Goal: Find specific page/section: Find specific page/section

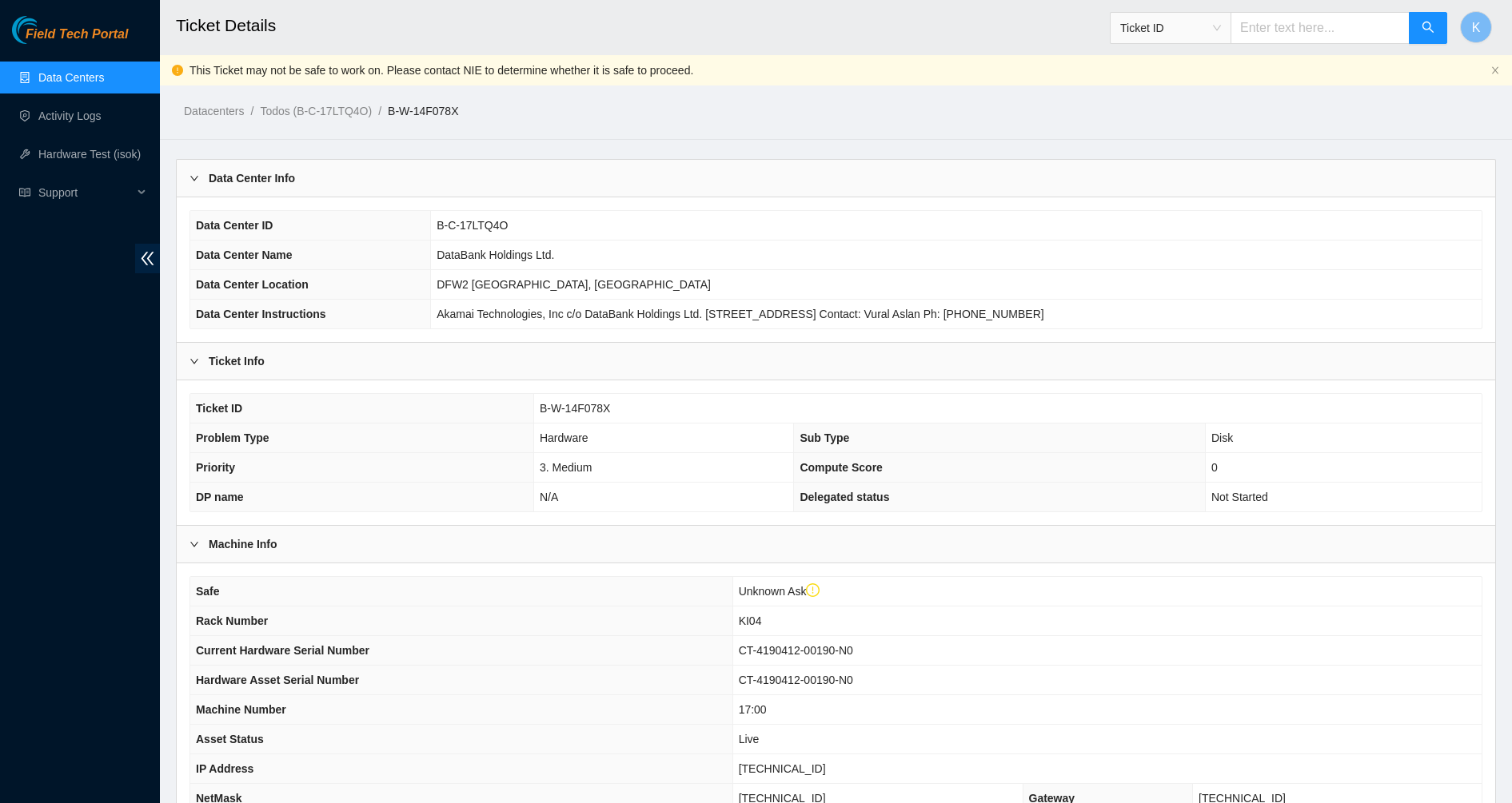
scroll to position [24, 0]
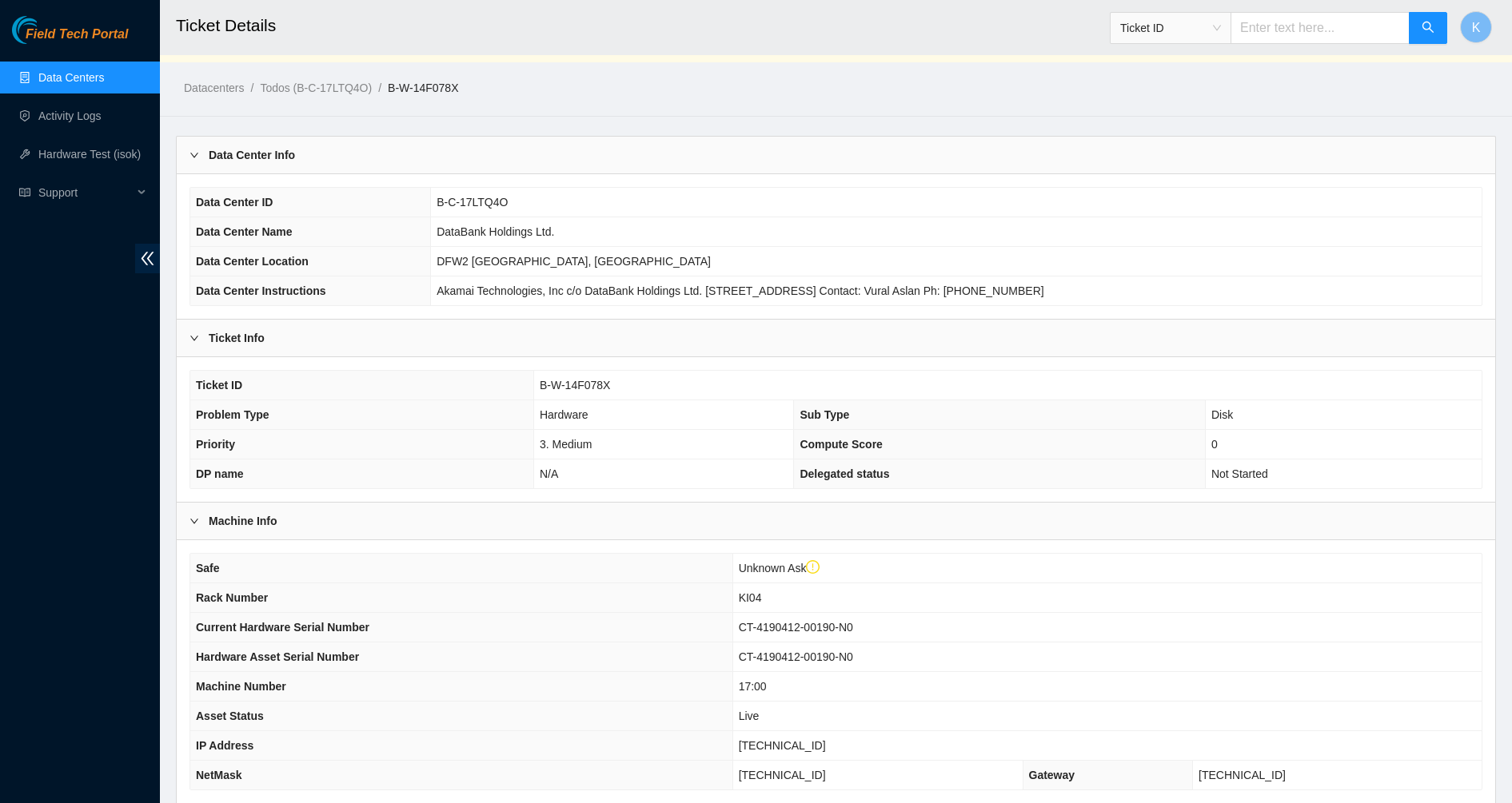
click at [389, 210] on th "Data Center ID" at bounding box center [311, 202] width 241 height 29
click at [84, 73] on link "Data Centers" at bounding box center [72, 77] width 66 height 13
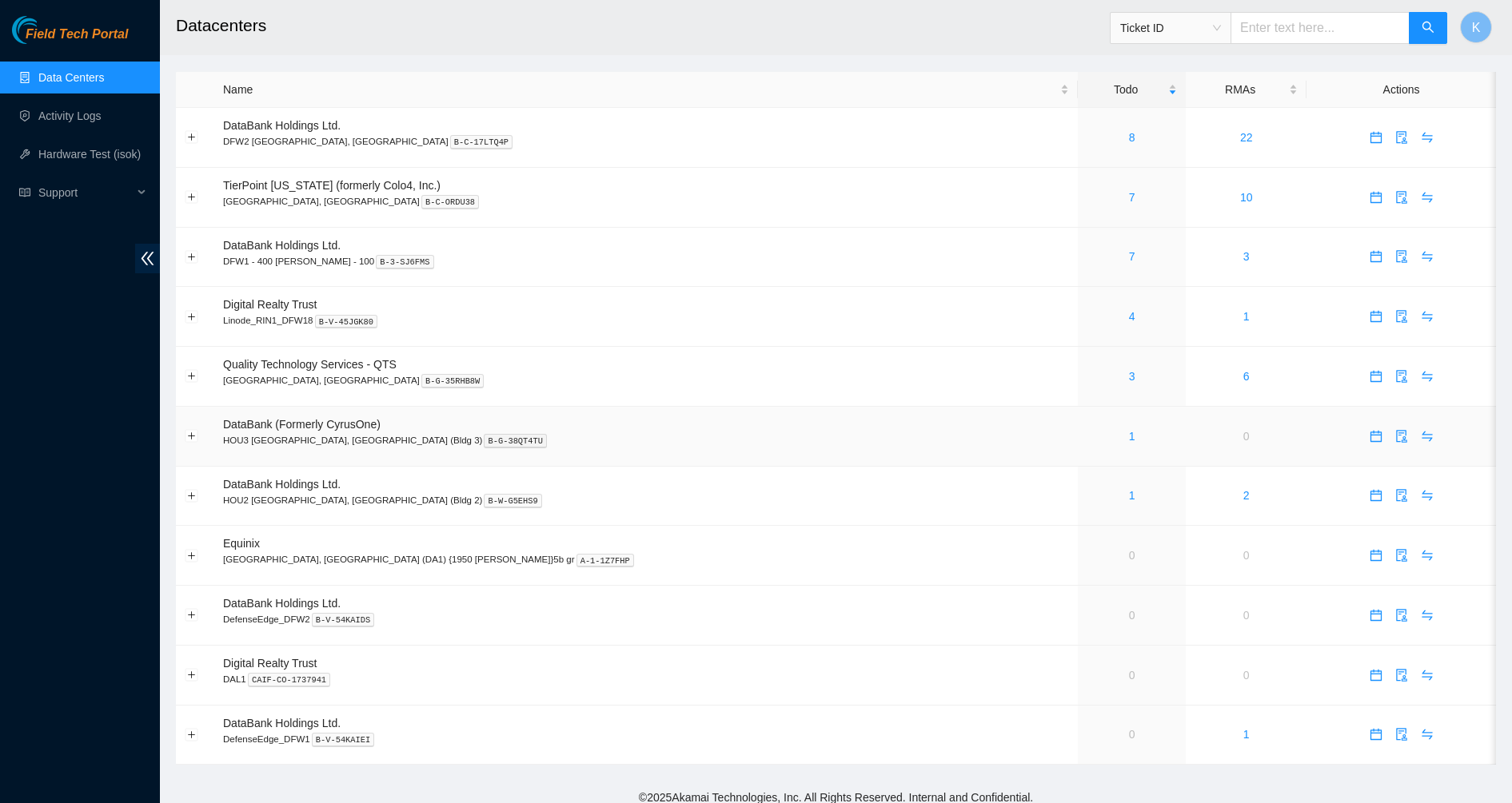
scroll to position [11, 0]
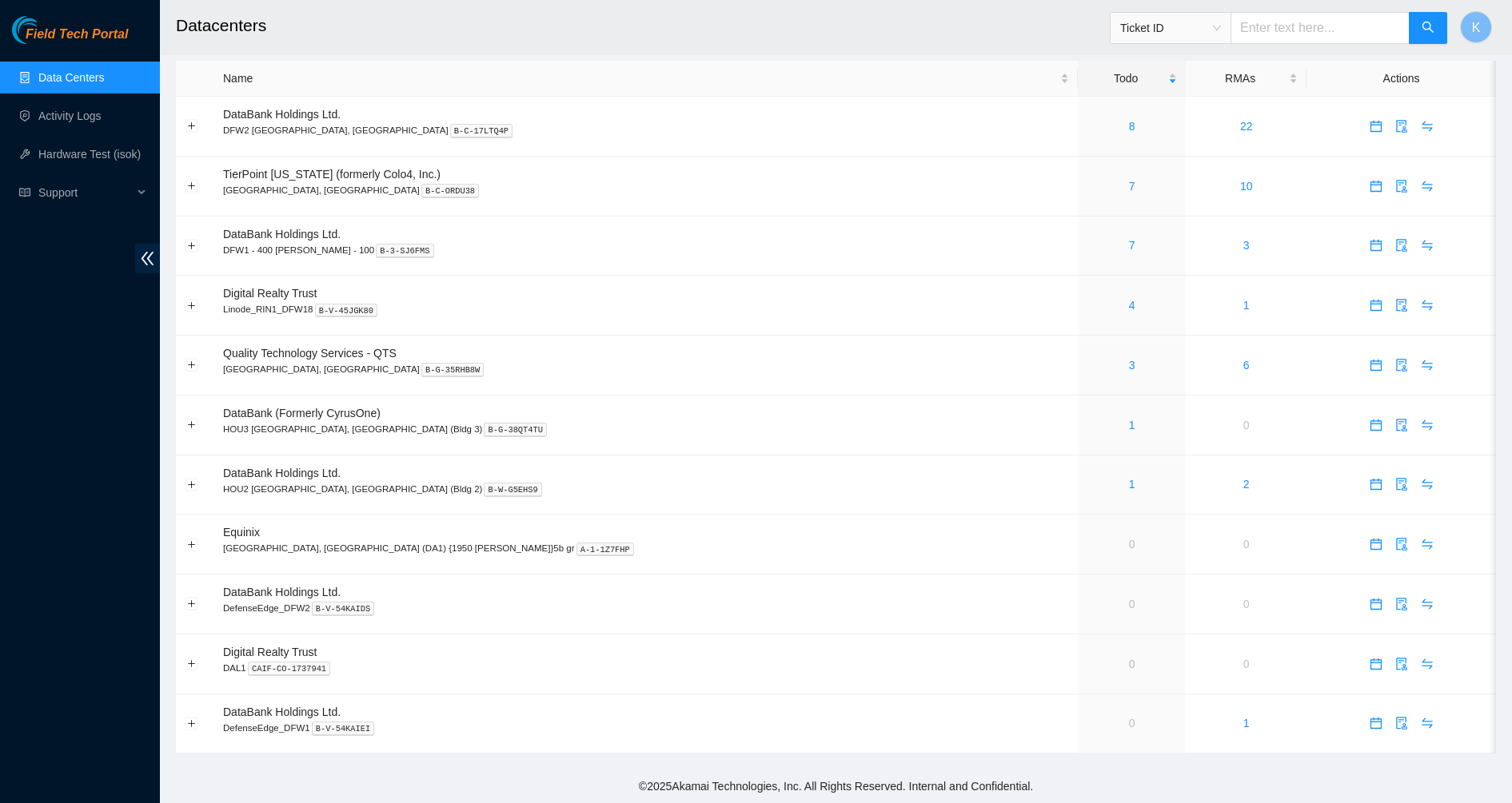
click at [1286, 23] on input "text" at bounding box center [1320, 28] width 179 height 32
click at [949, 21] on h2 "Datacenters" at bounding box center [694, 25] width 1036 height 51
click at [1395, 128] on icon "audit" at bounding box center [1401, 126] width 13 height 13
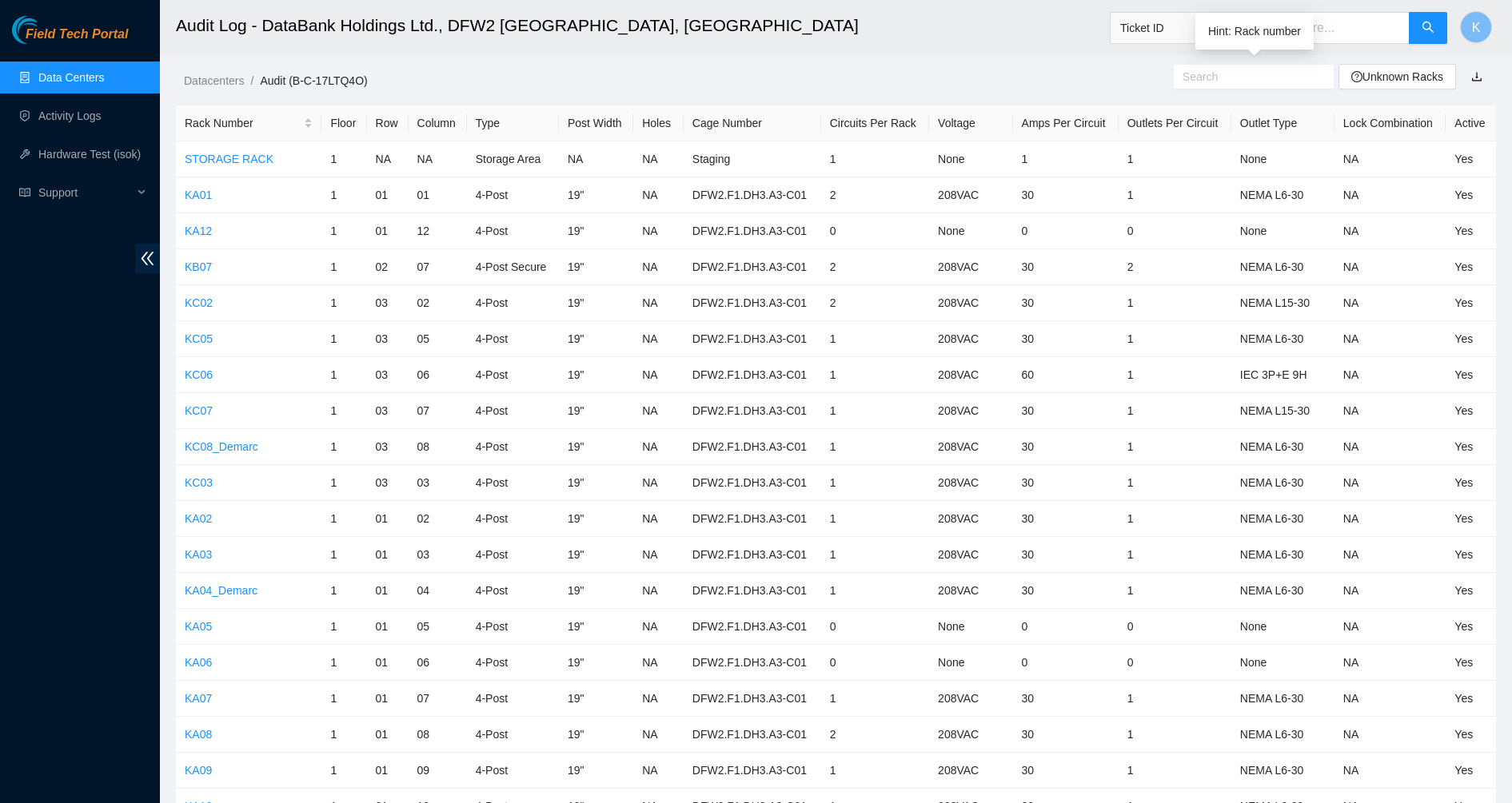
click at [1235, 71] on input "text" at bounding box center [1247, 77] width 130 height 18
click at [1258, 78] on input "text" at bounding box center [1247, 77] width 130 height 18
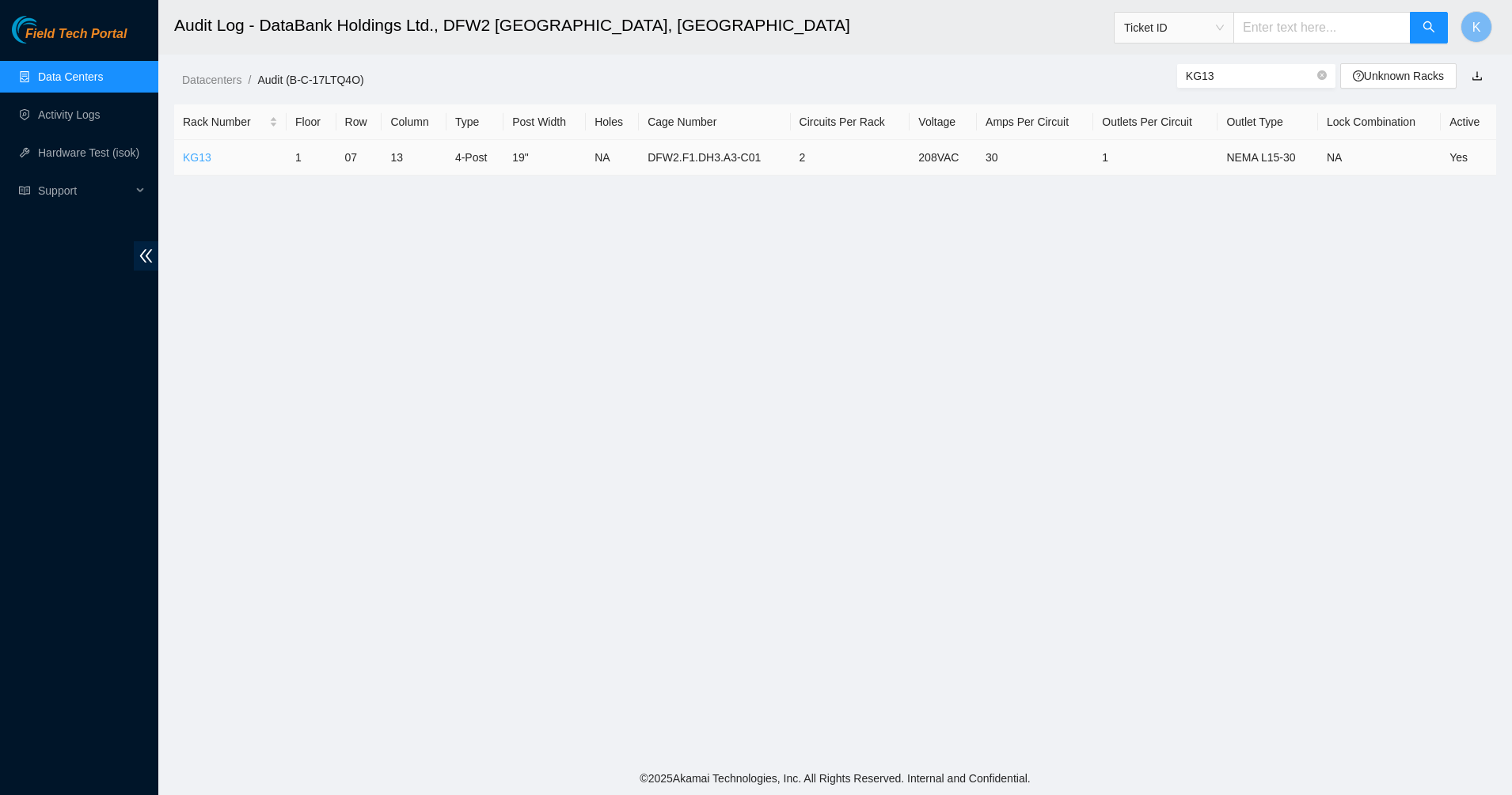
type input "KG13"
click at [201, 159] on link "KG13" at bounding box center [197, 157] width 28 height 13
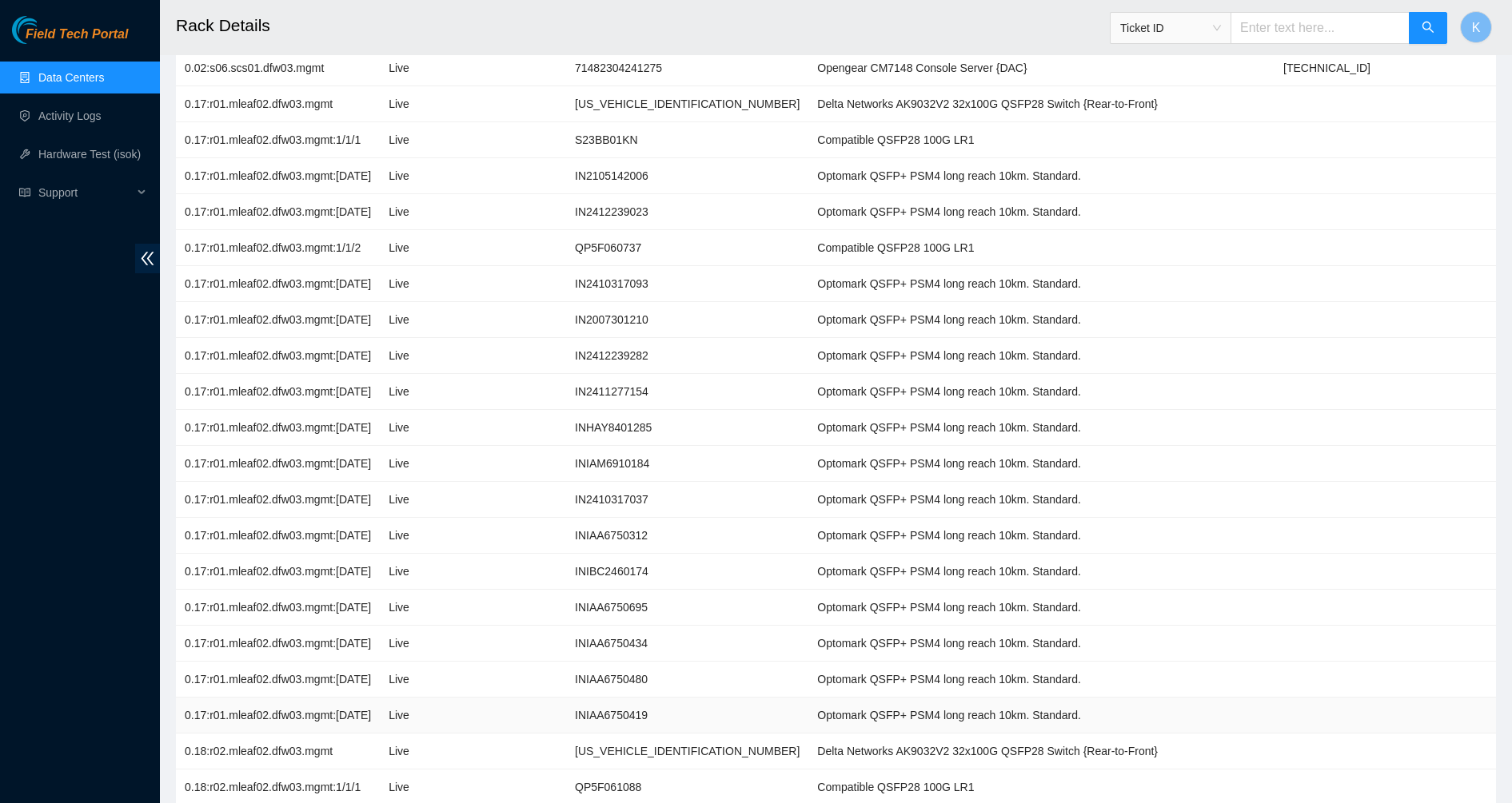
scroll to position [406, 0]
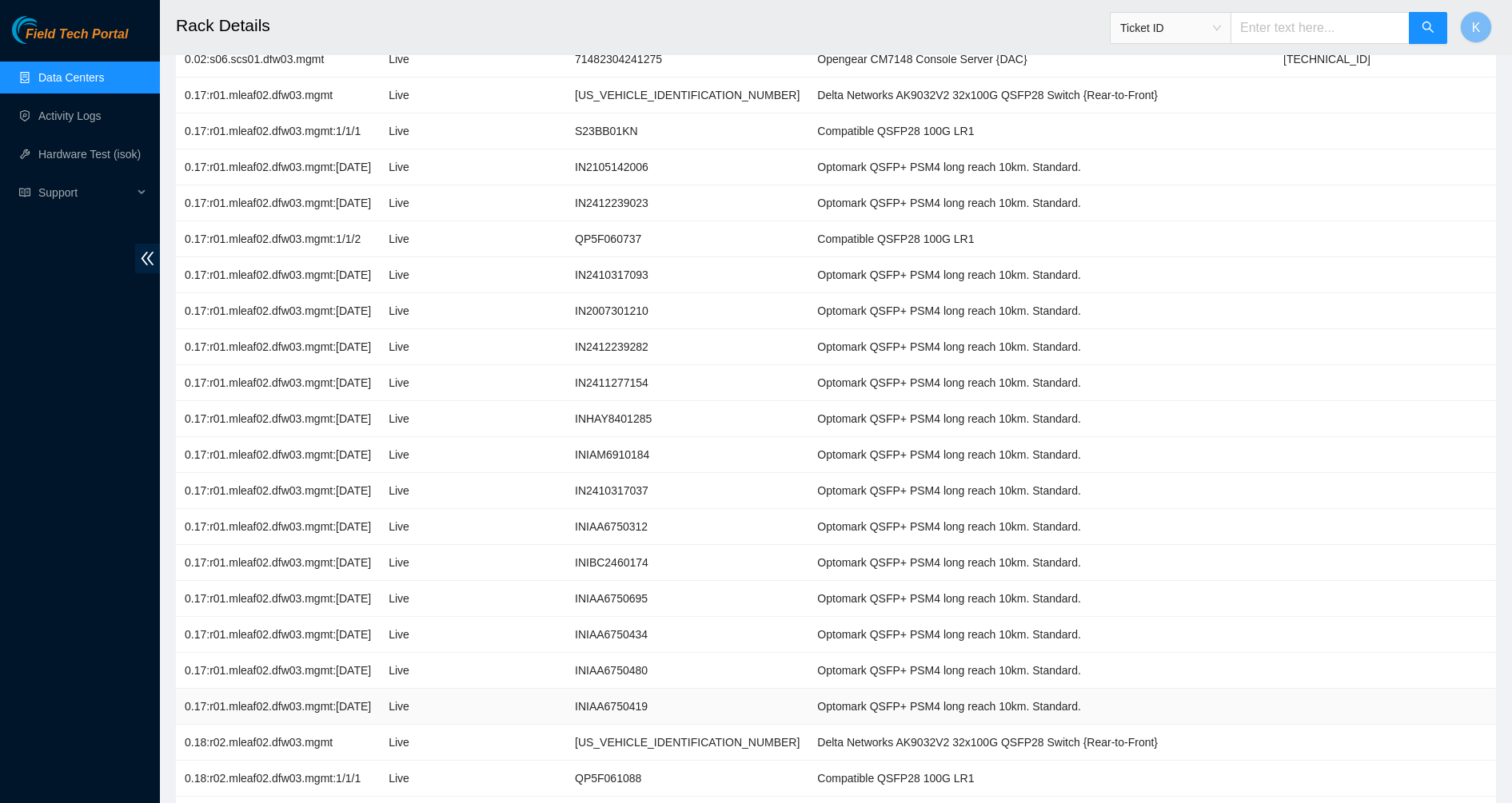
click at [808, 373] on td "Optomark QSFP+ PSM4 long reach 10km. Standard." at bounding box center [987, 383] width 358 height 36
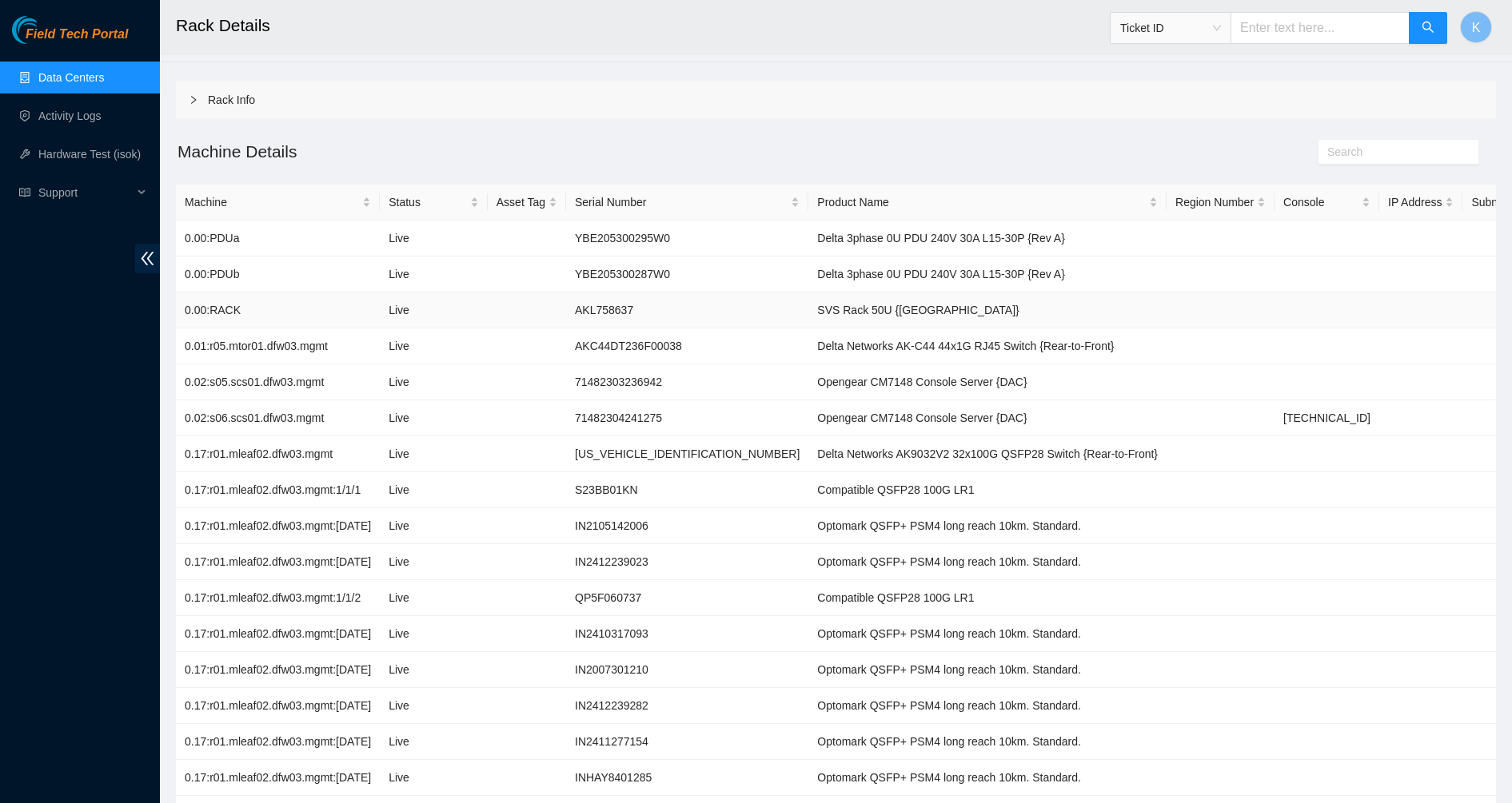
scroll to position [65, 0]
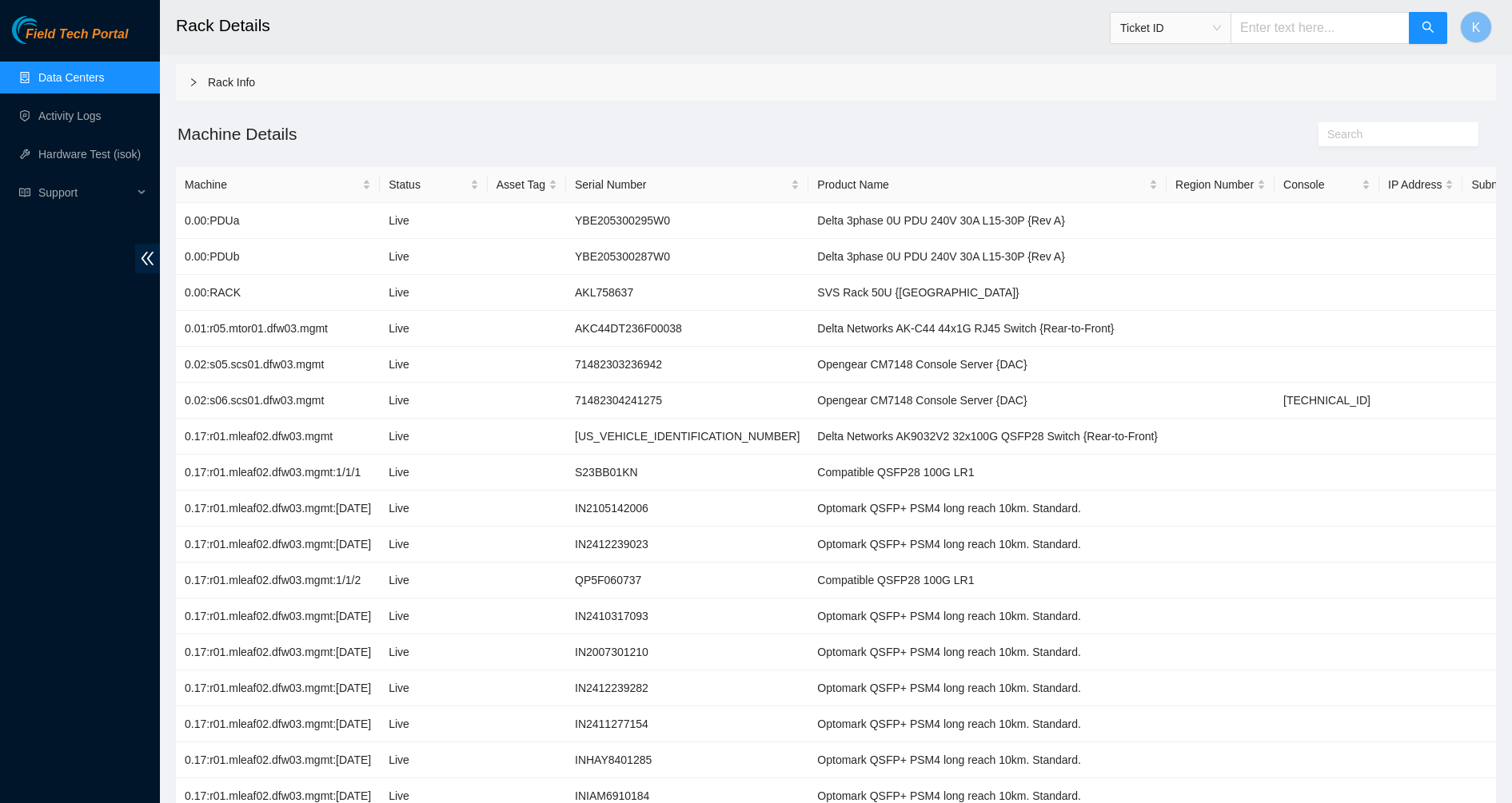
click at [180, 80] on div "Rack Info" at bounding box center [836, 83] width 1320 height 37
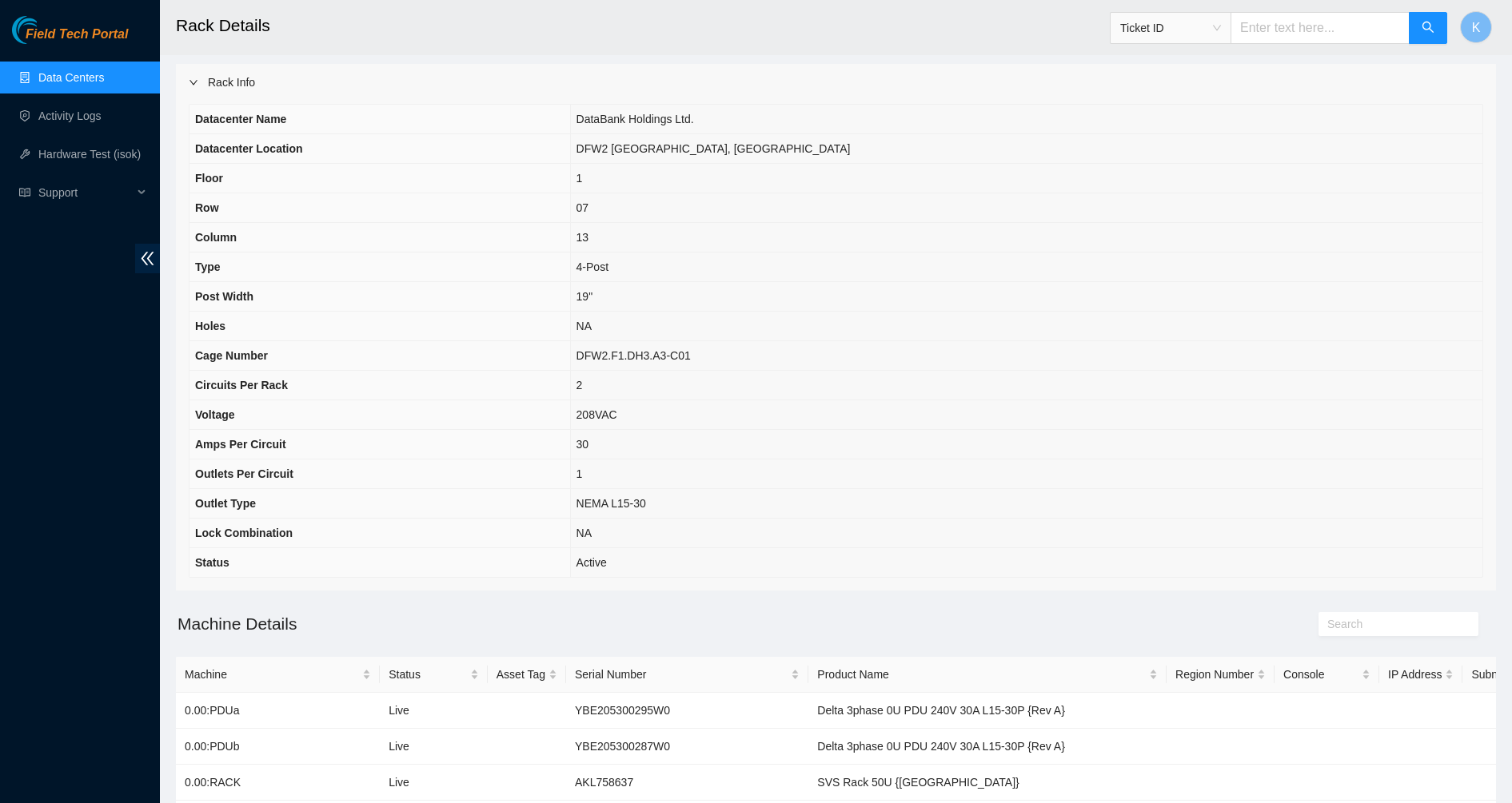
click at [180, 80] on div "Rack Info" at bounding box center [836, 83] width 1320 height 37
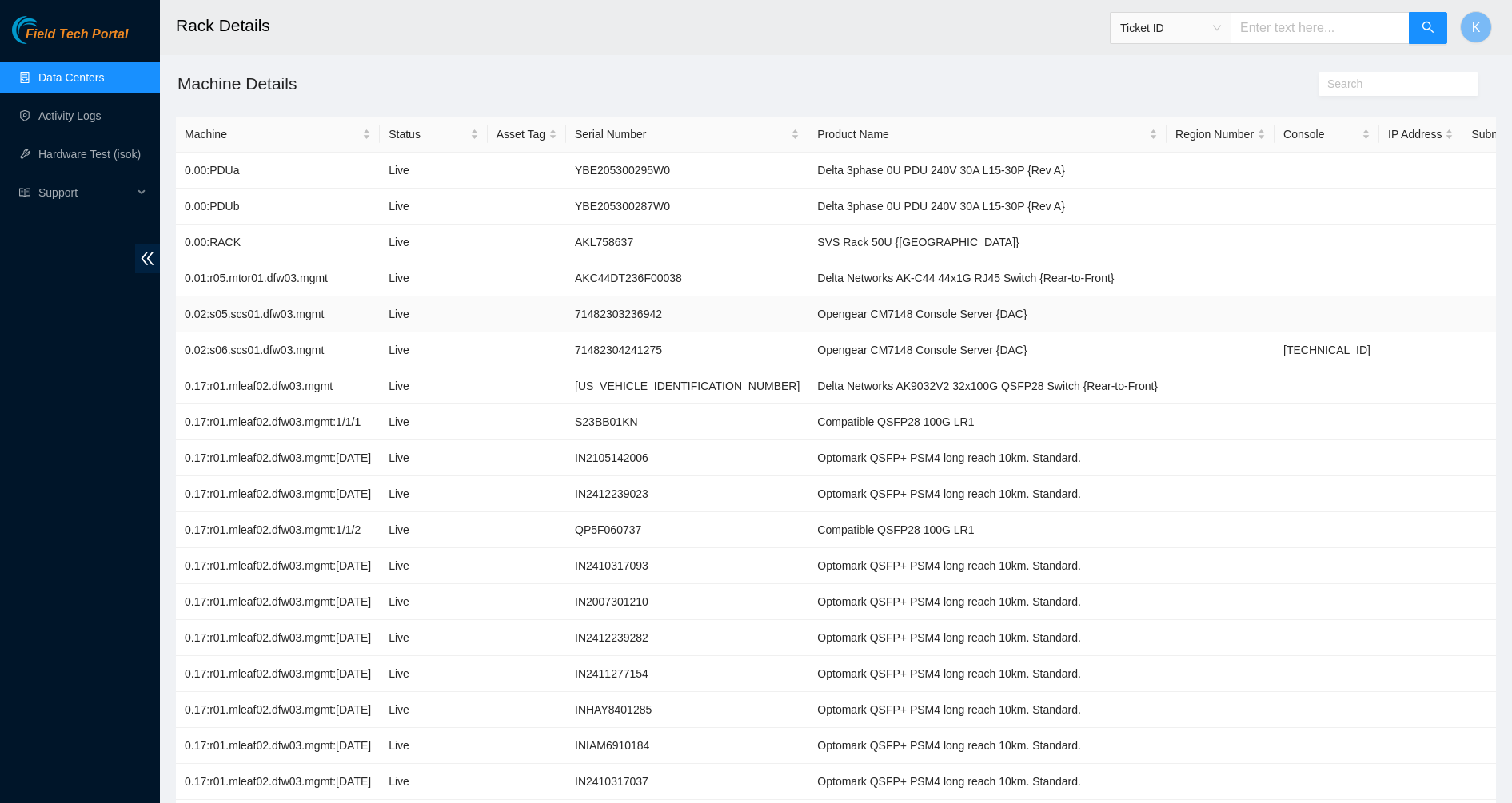
scroll to position [120, 0]
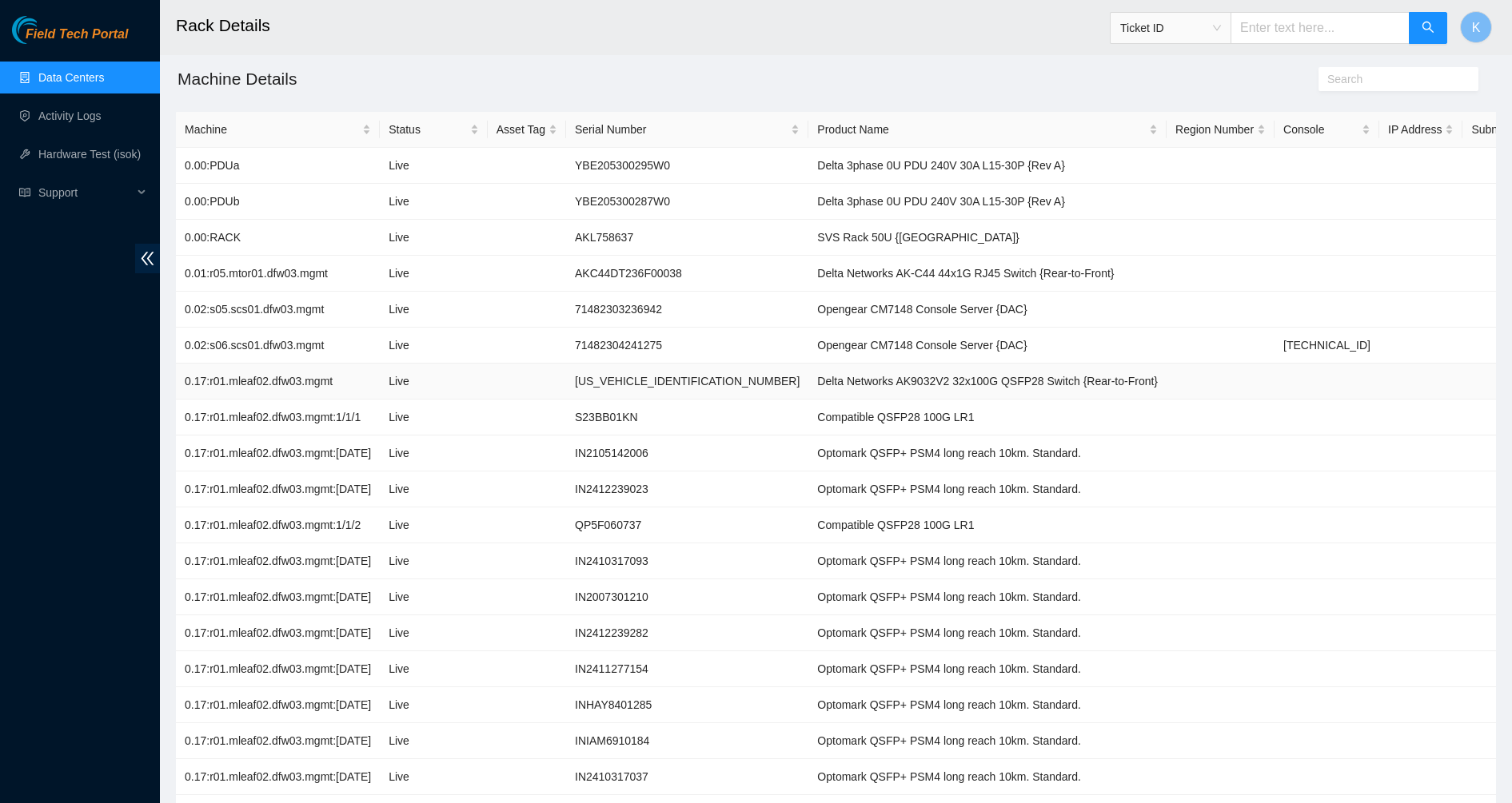
click at [629, 384] on td "[US_VEHICLE_IDENTIFICATION_NUMBER]" at bounding box center [687, 382] width 242 height 36
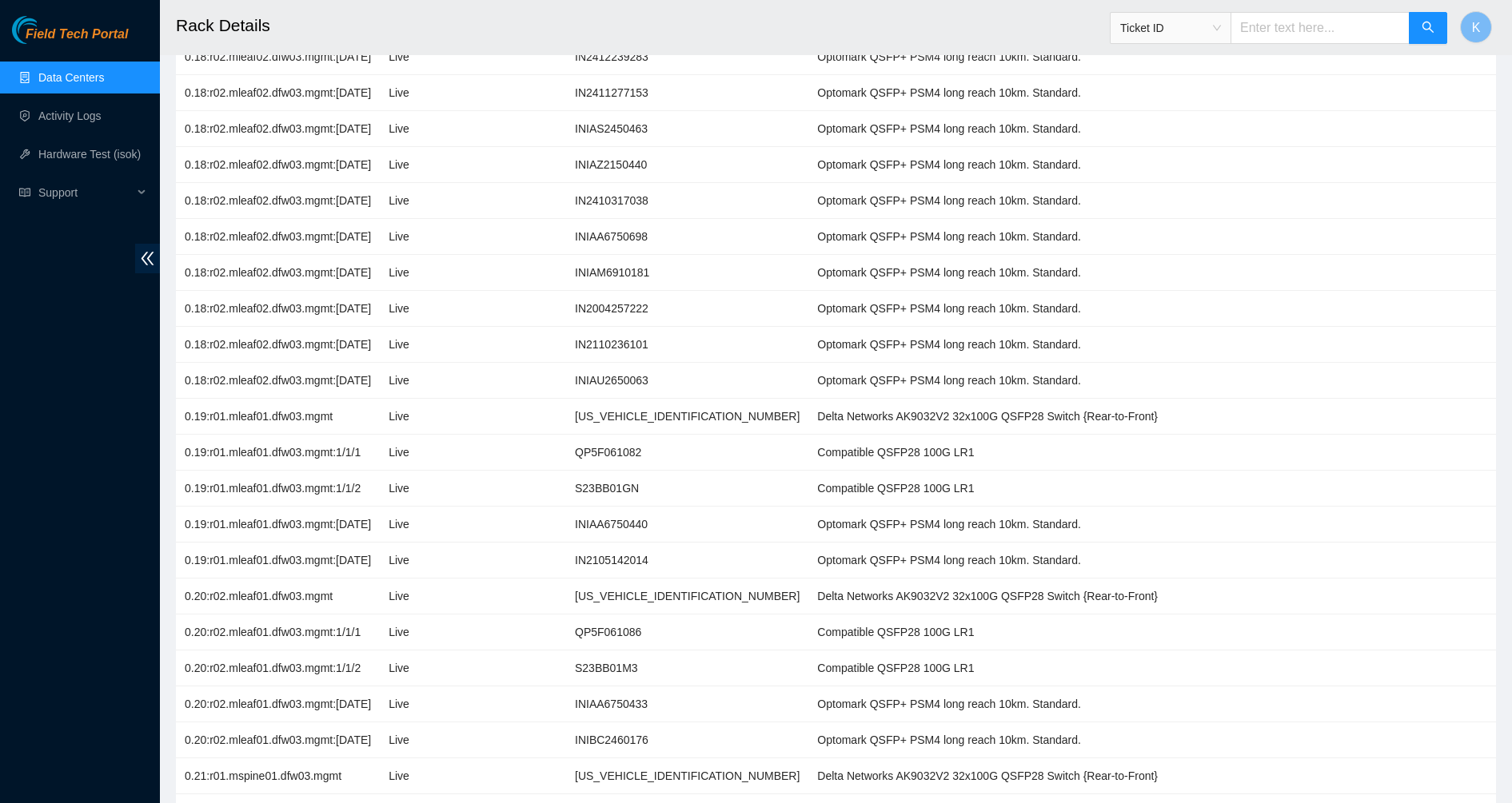
scroll to position [1852, 0]
